Goal: Find specific page/section: Find specific page/section

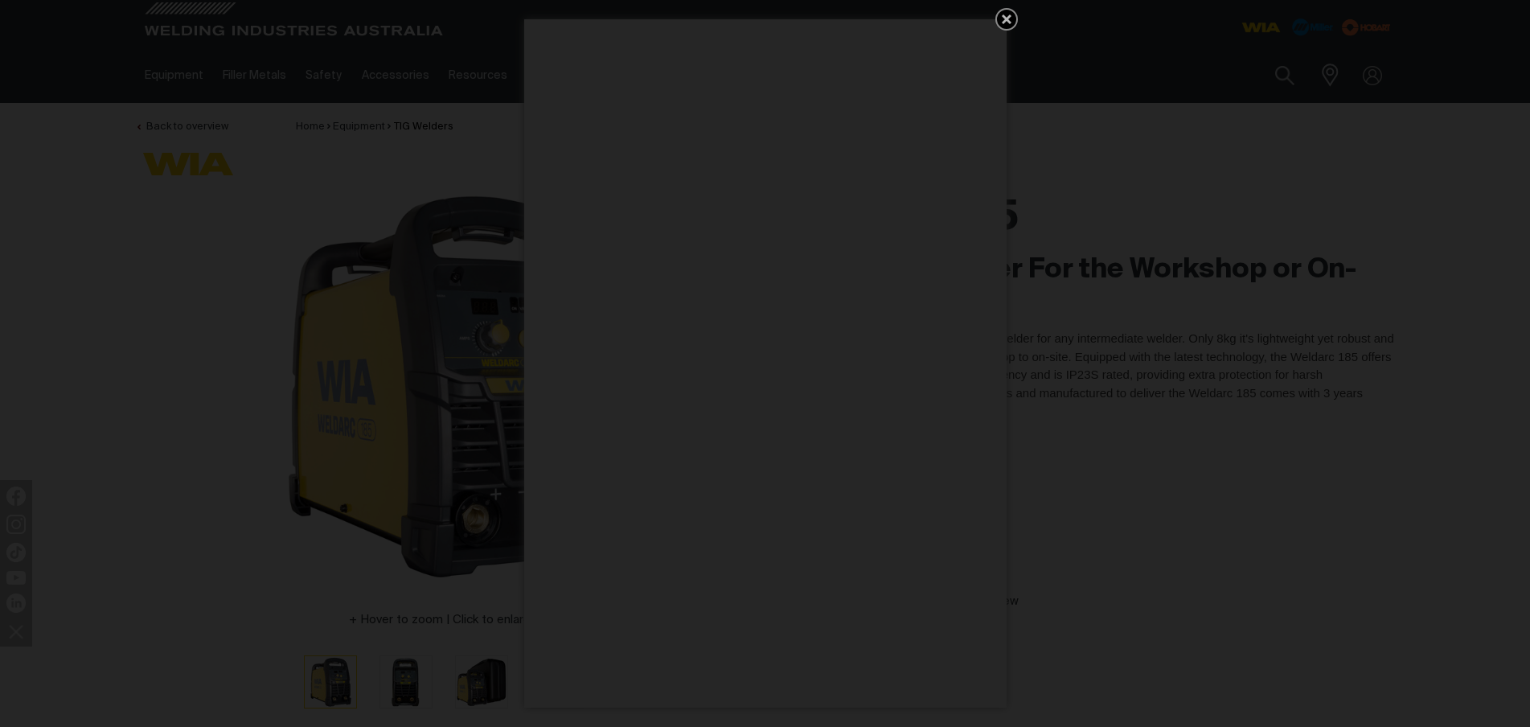
click at [1016, 26] on div "Get 5 WIA Welding Guides Free!" at bounding box center [765, 363] width 1530 height 727
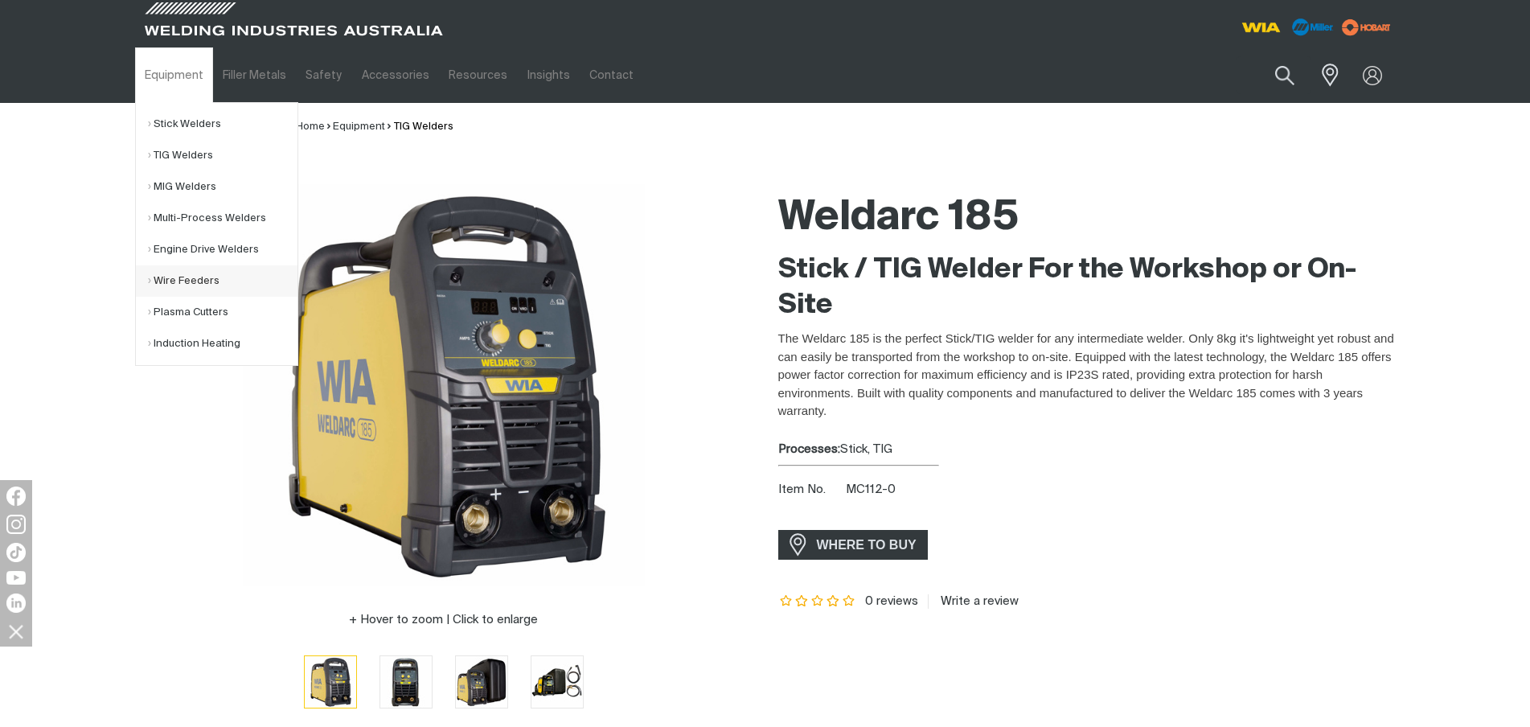
click at [182, 274] on link "Wire Feeders" at bounding box center [223, 280] width 150 height 31
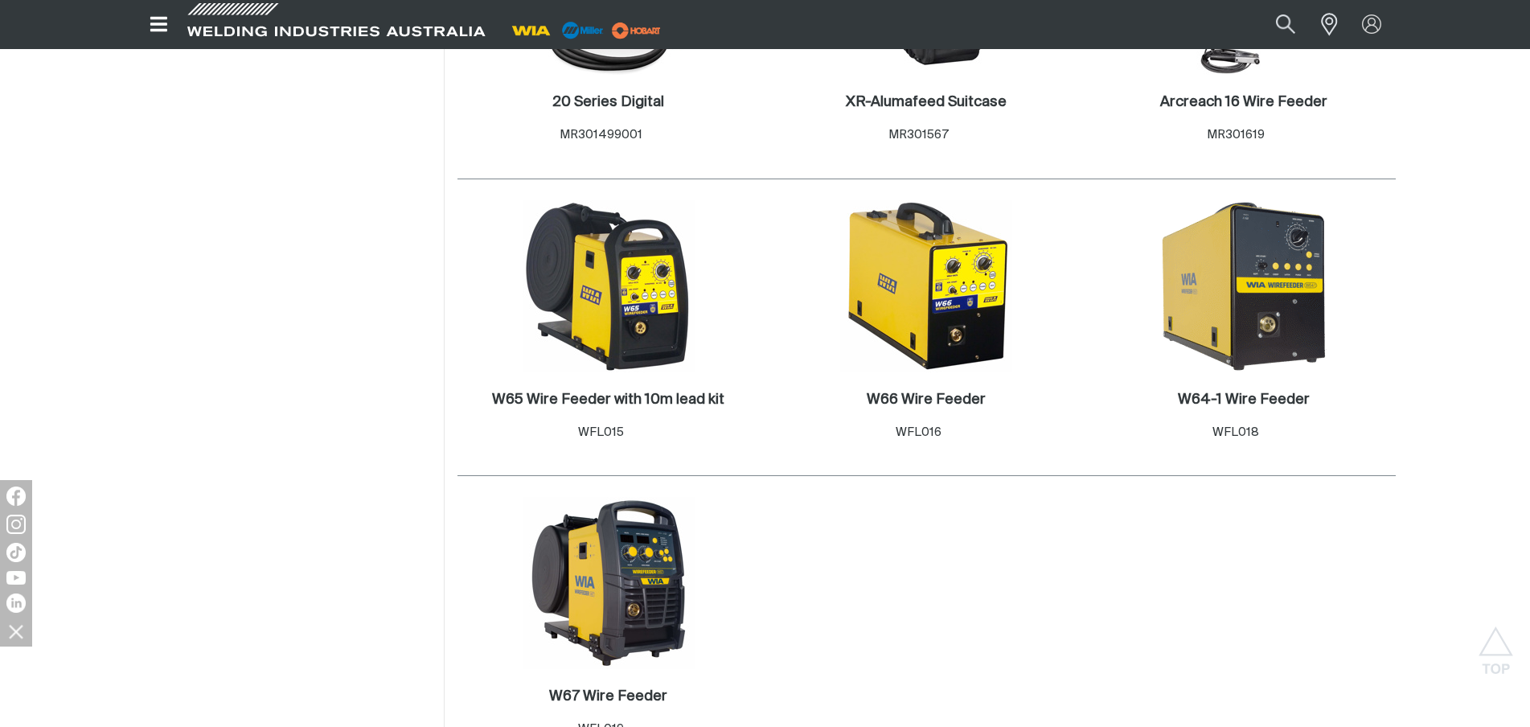
scroll to position [1281, 0]
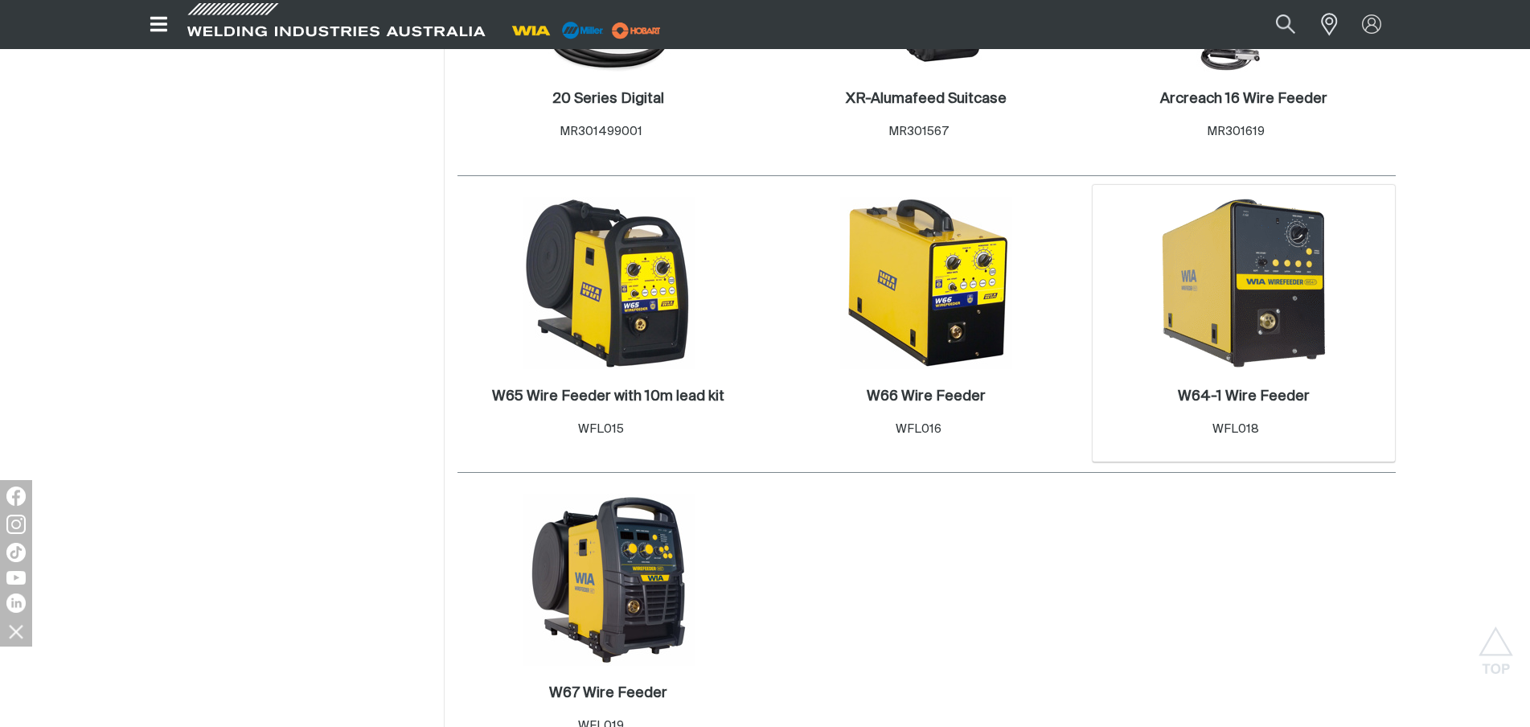
click at [1254, 301] on img at bounding box center [1244, 283] width 172 height 172
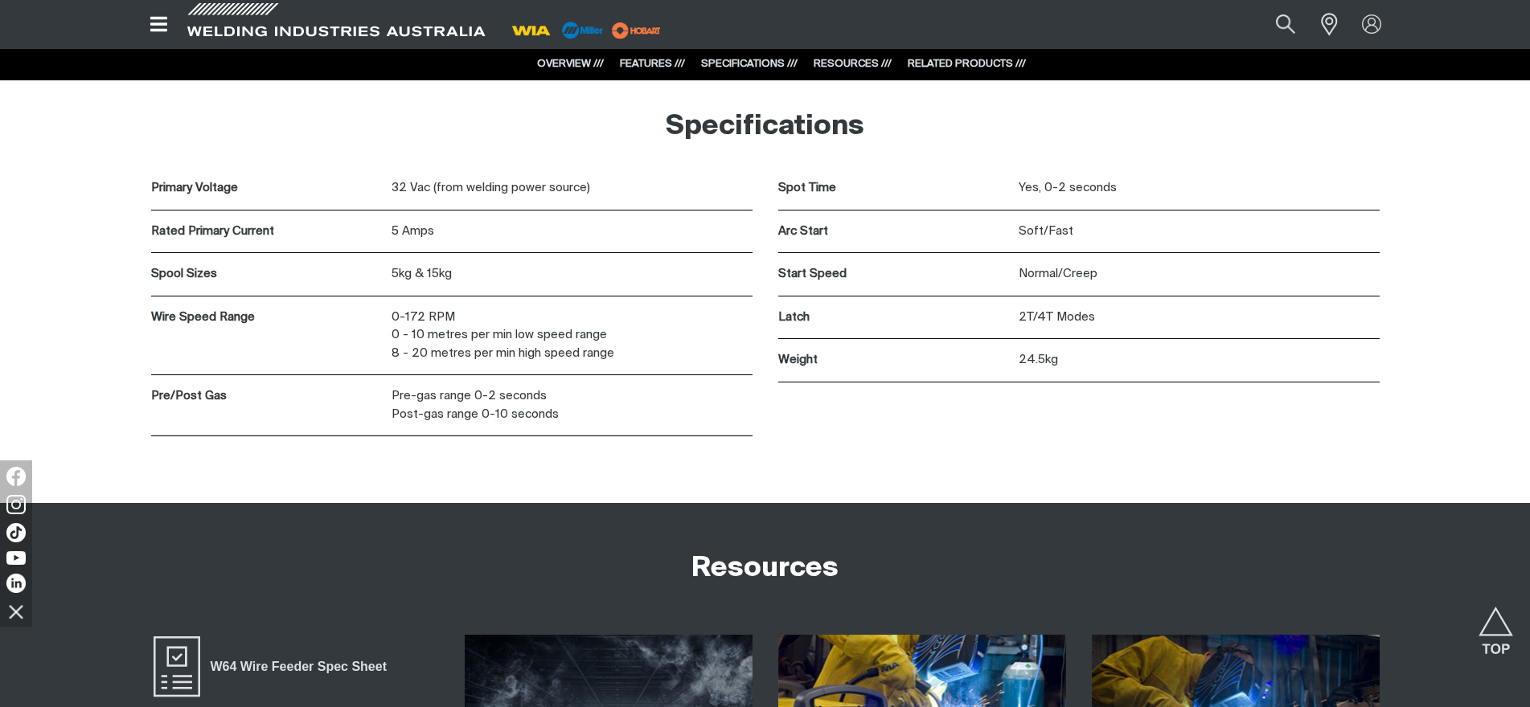
scroll to position [3552, 0]
